Goal: Communication & Community: Ask a question

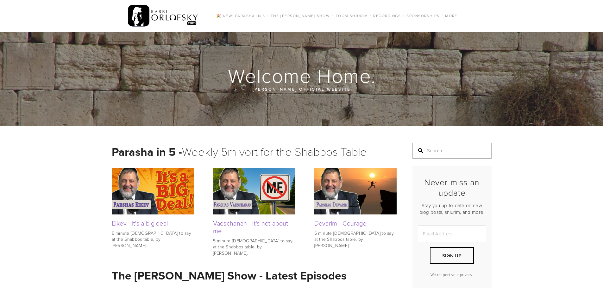
click at [425, 151] on input "Search" at bounding box center [452, 151] width 79 height 16
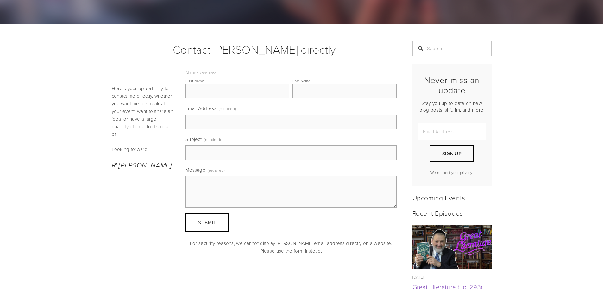
scroll to position [63, 0]
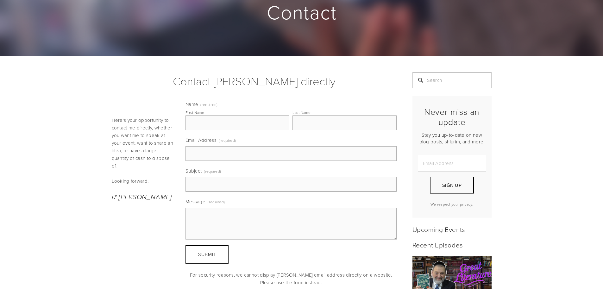
click at [201, 216] on textarea "Message (required)" at bounding box center [291, 223] width 211 height 32
click at [201, 120] on input "First Name" at bounding box center [238, 122] width 104 height 15
type input "Zissy"
click at [305, 124] on input "Last Name" at bounding box center [345, 122] width 104 height 15
type input "Schwartz"
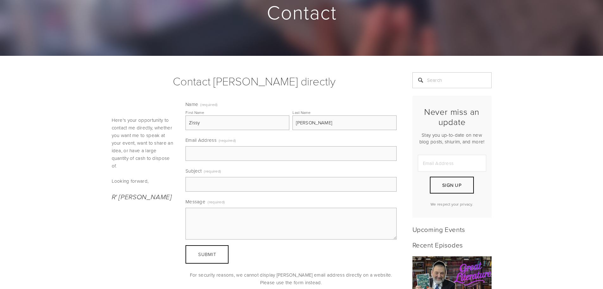
click at [232, 158] on input "Email Address (required)" at bounding box center [291, 153] width 211 height 15
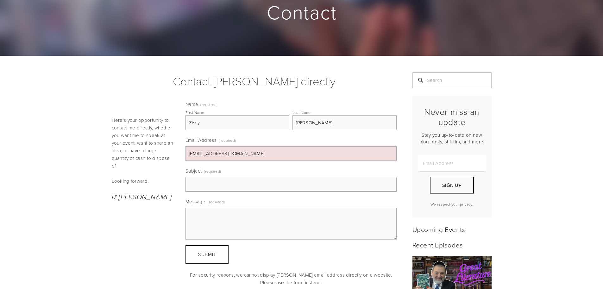
type input "familyschwartzmtl@gmail.com"
click at [211, 177] on input "Subject (required)" at bounding box center [291, 184] width 211 height 15
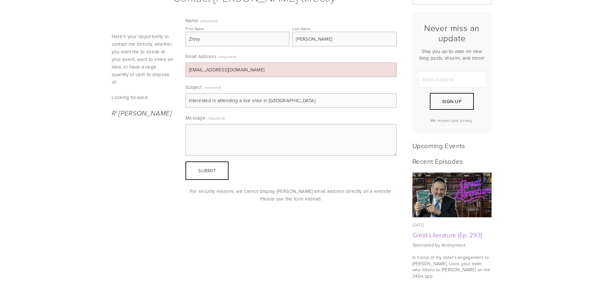
scroll to position [158, 0]
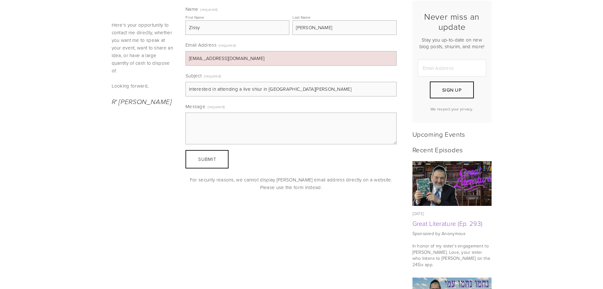
type input "interested in attending a live shiur in Eretz Yisroel"
click at [204, 120] on textarea "Message (required)" at bounding box center [291, 128] width 211 height 32
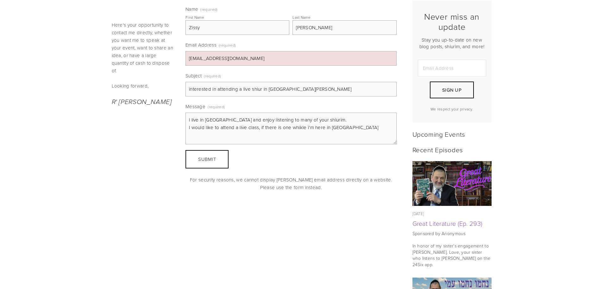
click at [294, 126] on textarea "I live in Montreal and enjoy listening to many of your shiurim. I would like to…" at bounding box center [291, 128] width 211 height 32
click at [301, 127] on textarea "I live in Montreal and enjoy listening to many of your shiurim. I would like to…" at bounding box center [291, 128] width 211 height 32
click at [315, 132] on textarea "I live in Montreal and enjoy listening to many of your shiurim. I would like to…" at bounding box center [291, 128] width 211 height 32
click at [289, 128] on textarea "I live in Montreal and enjoy listening to many of your shiurim. I would like to…" at bounding box center [291, 128] width 211 height 32
click at [337, 127] on textarea "I live in Montreal and enjoy listening to many of your shiurim. I would like to…" at bounding box center [291, 128] width 211 height 32
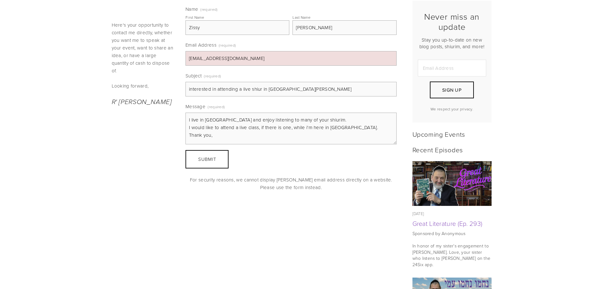
type textarea "I live in Montreal and enjoy listening to many of your shiurim. I would like to…"
drag, startPoint x: 200, startPoint y: 28, endPoint x: 182, endPoint y: 31, distance: 19.0
click at [184, 31] on div "Name (required) First Name Zissy Last Name Schwartz Email Address (required) fa…" at bounding box center [291, 87] width 222 height 170
type input "Sarah"
click at [217, 133] on textarea "I live in Montreal and enjoy listening to many of your shiurim. I would like to…" at bounding box center [291, 128] width 211 height 32
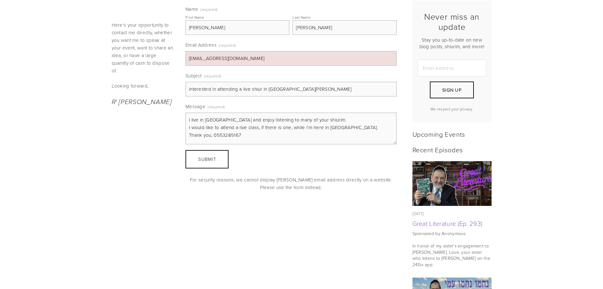
type textarea "I live in Montreal and enjoy listening to many of your shiurim. I would like to…"
click at [439, 67] on input "Email Address" at bounding box center [452, 68] width 68 height 17
type input "familyschwartzmtl@gmail.com"
drag, startPoint x: 483, startPoint y: 69, endPoint x: 405, endPoint y: 72, distance: 78.3
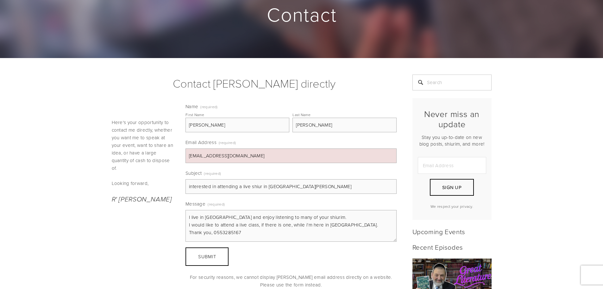
scroll to position [63, 0]
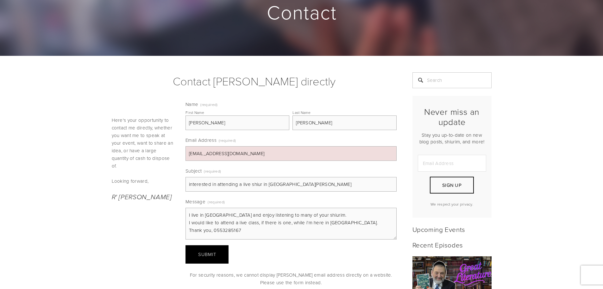
click at [206, 253] on span "Submit" at bounding box center [207, 254] width 18 height 7
